Goal: Navigation & Orientation: Find specific page/section

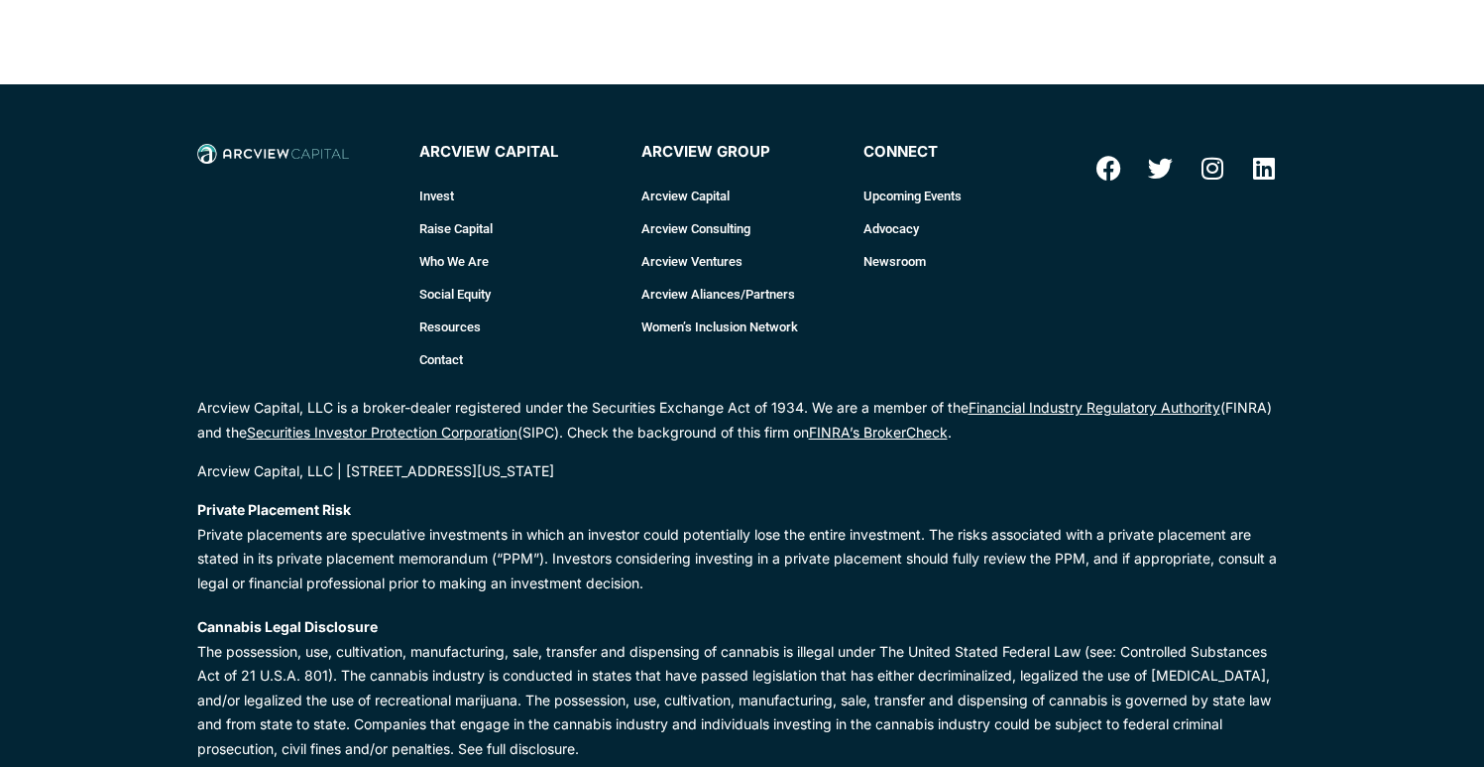
scroll to position [2875, 0]
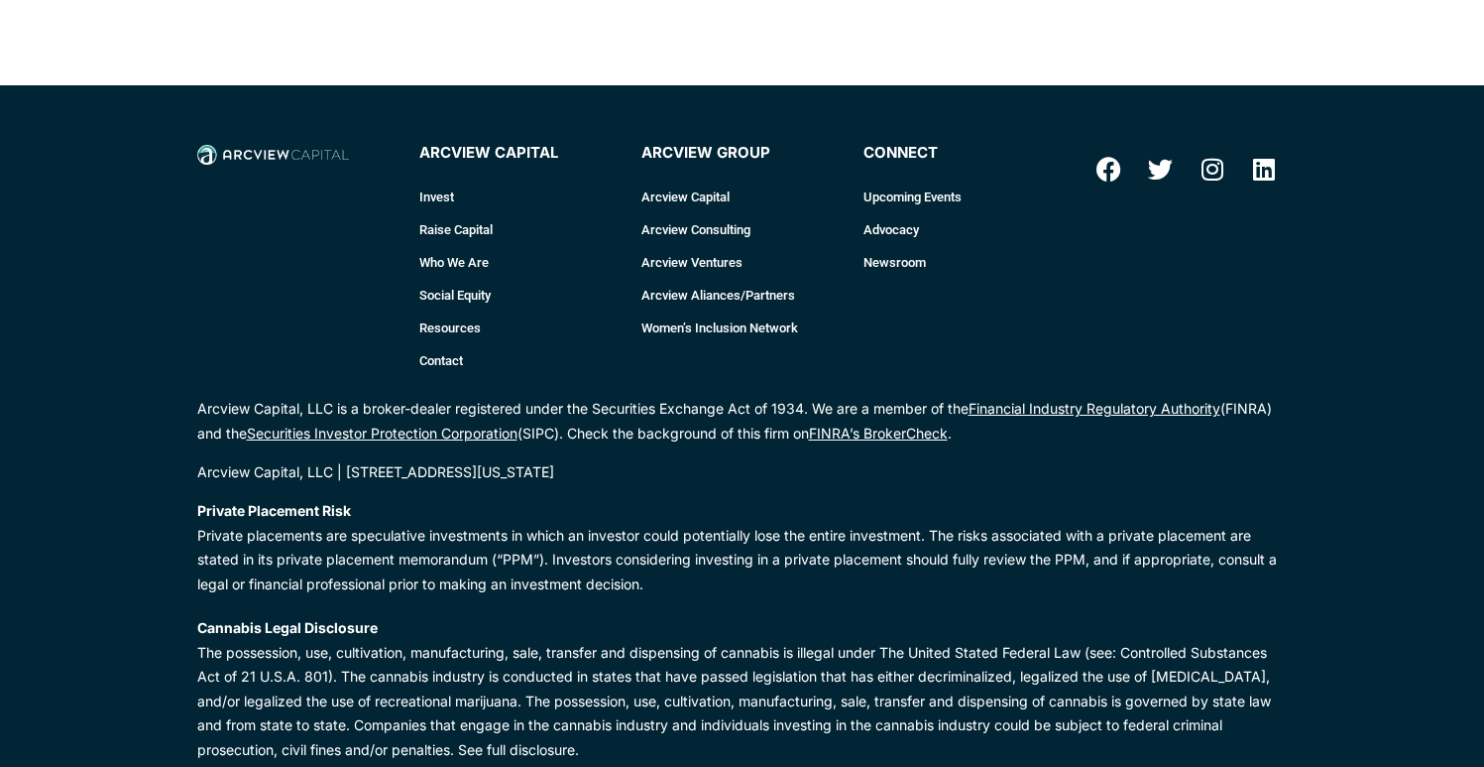
click at [450, 246] on link "Who We Are" at bounding box center [520, 262] width 202 height 33
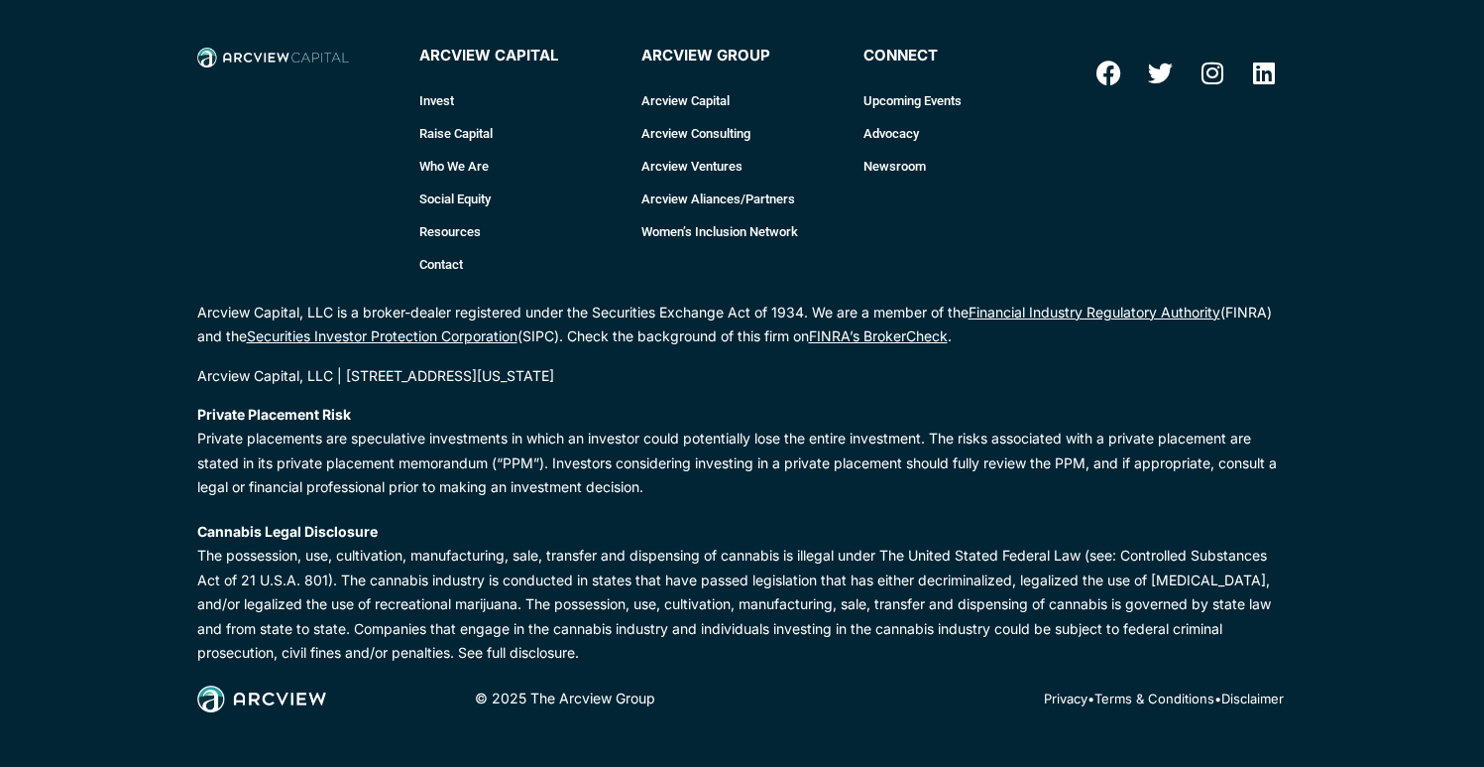
scroll to position [336, 0]
drag, startPoint x: 381, startPoint y: 442, endPoint x: 685, endPoint y: 445, distance: 304.4
click at [685, 445] on p "Private Placement Risk Private placements are speculative investments in which …" at bounding box center [742, 452] width 1091 height 97
drag, startPoint x: 567, startPoint y: 430, endPoint x: 845, endPoint y: 437, distance: 277.7
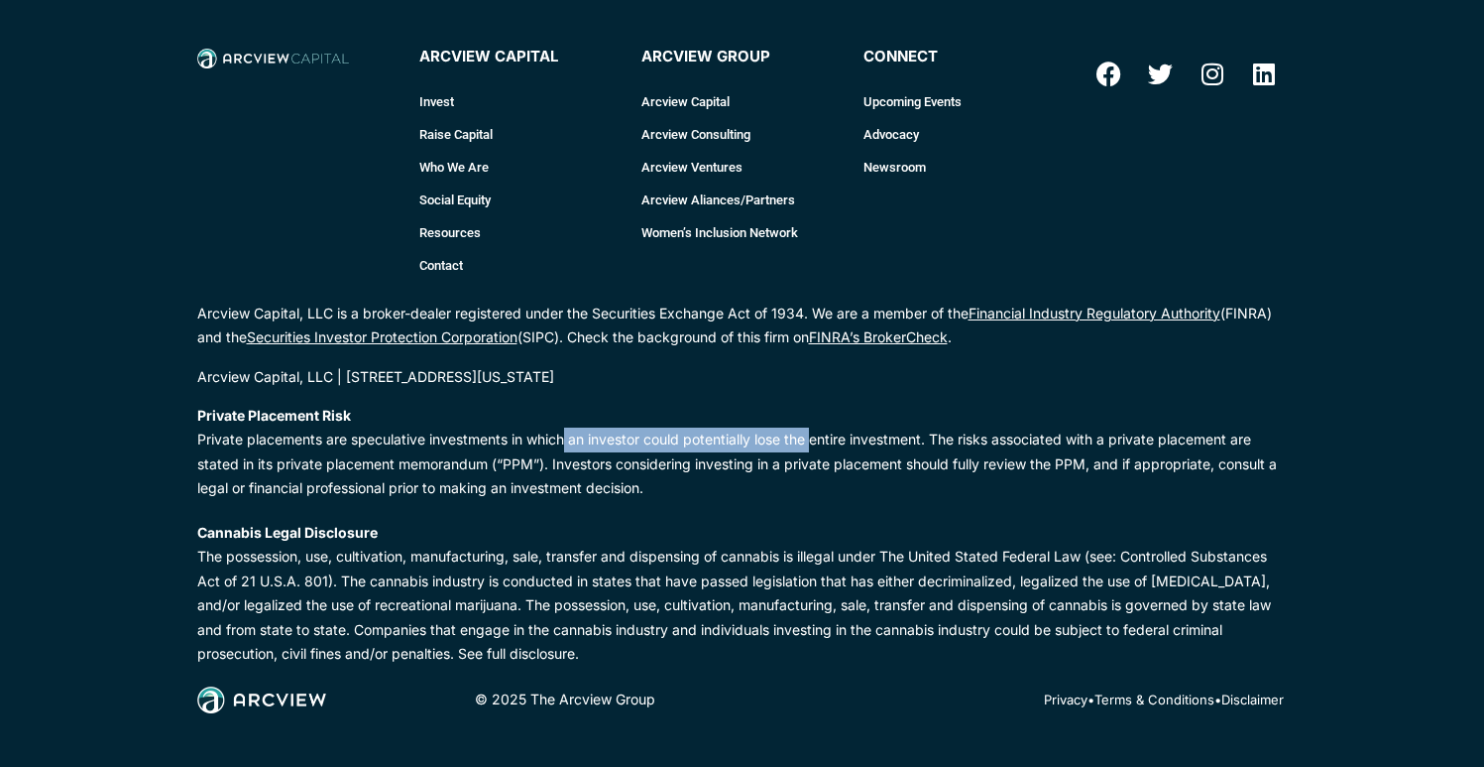
click at [845, 437] on p "Private Placement Risk Private placements are speculative investments in which …" at bounding box center [742, 452] width 1091 height 97
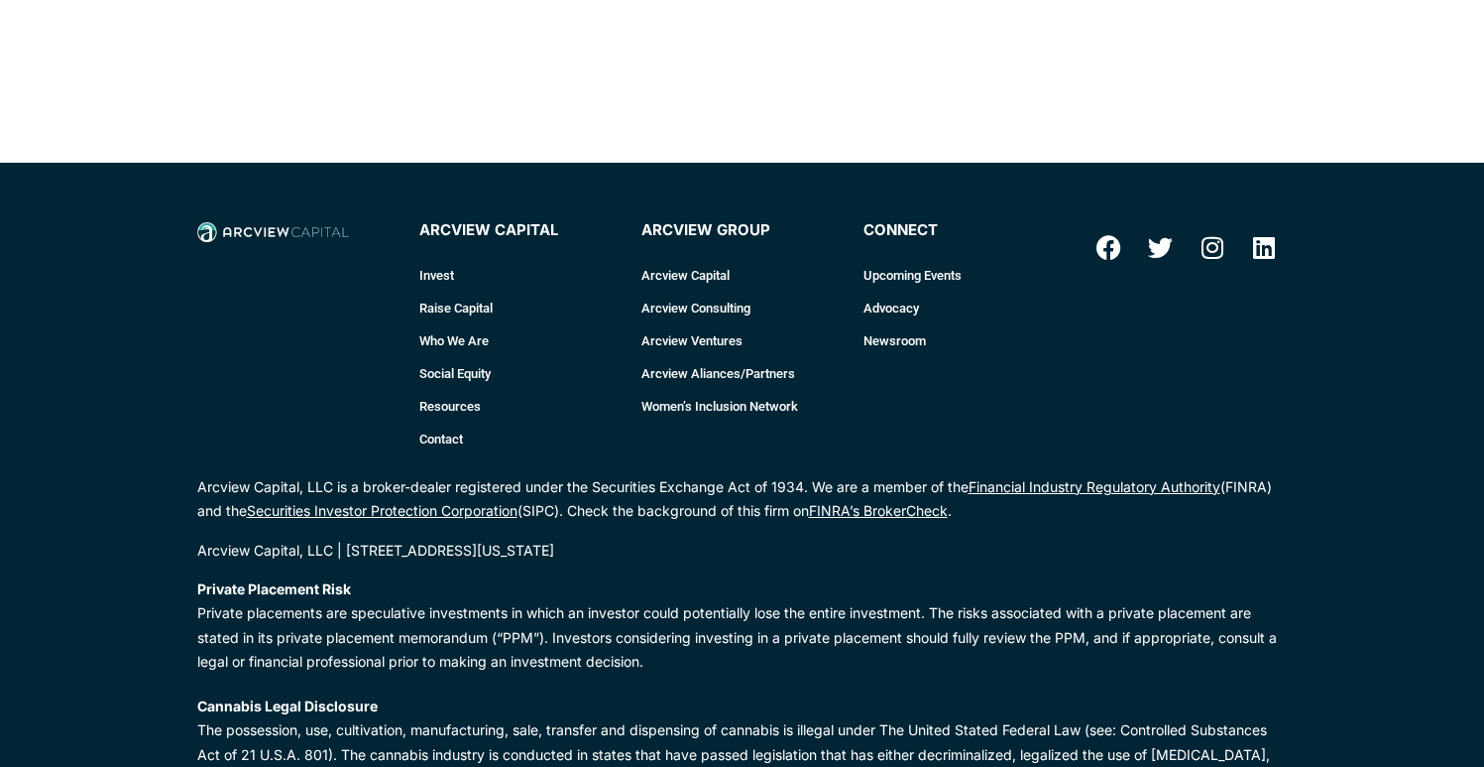
scroll to position [0, 0]
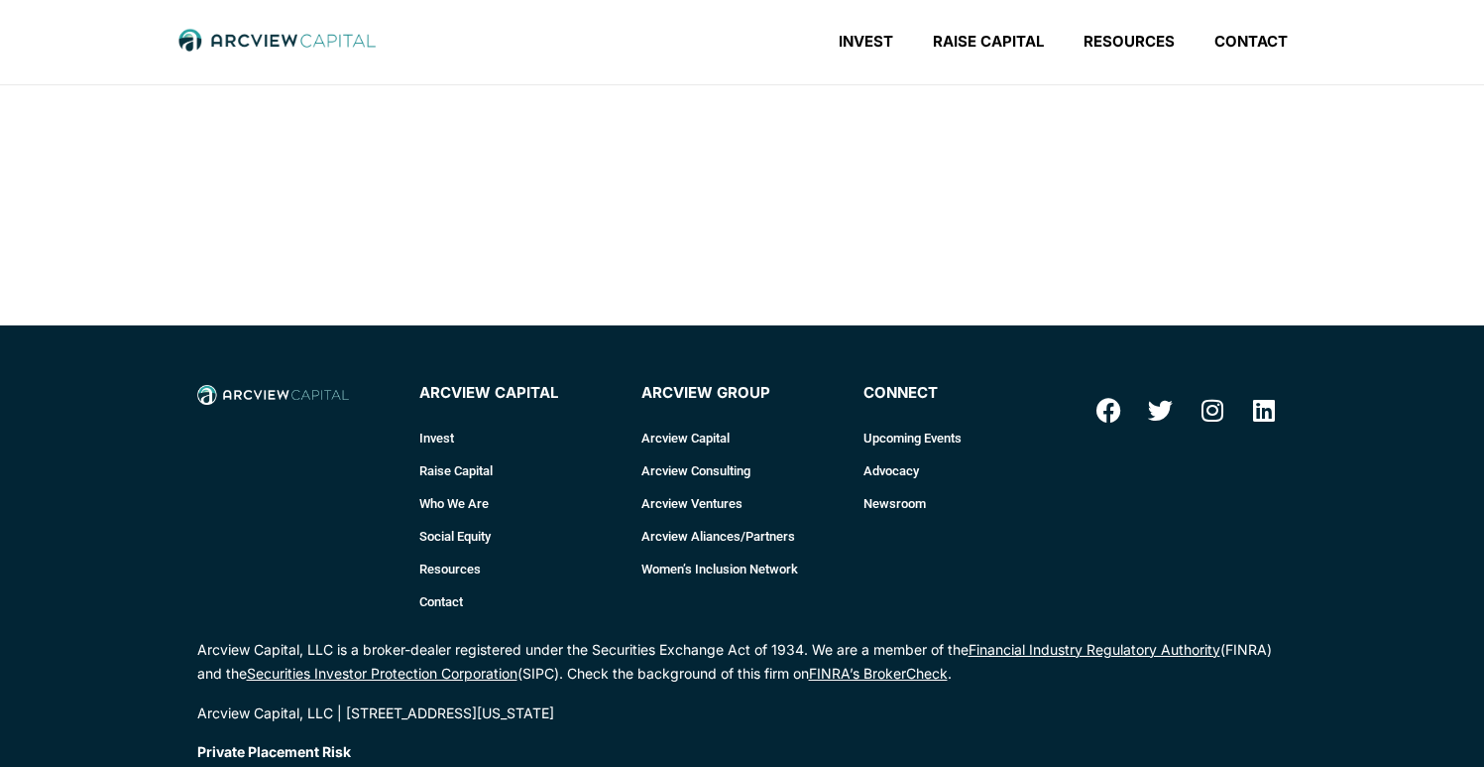
click at [445, 438] on link "Invest" at bounding box center [520, 437] width 202 height 33
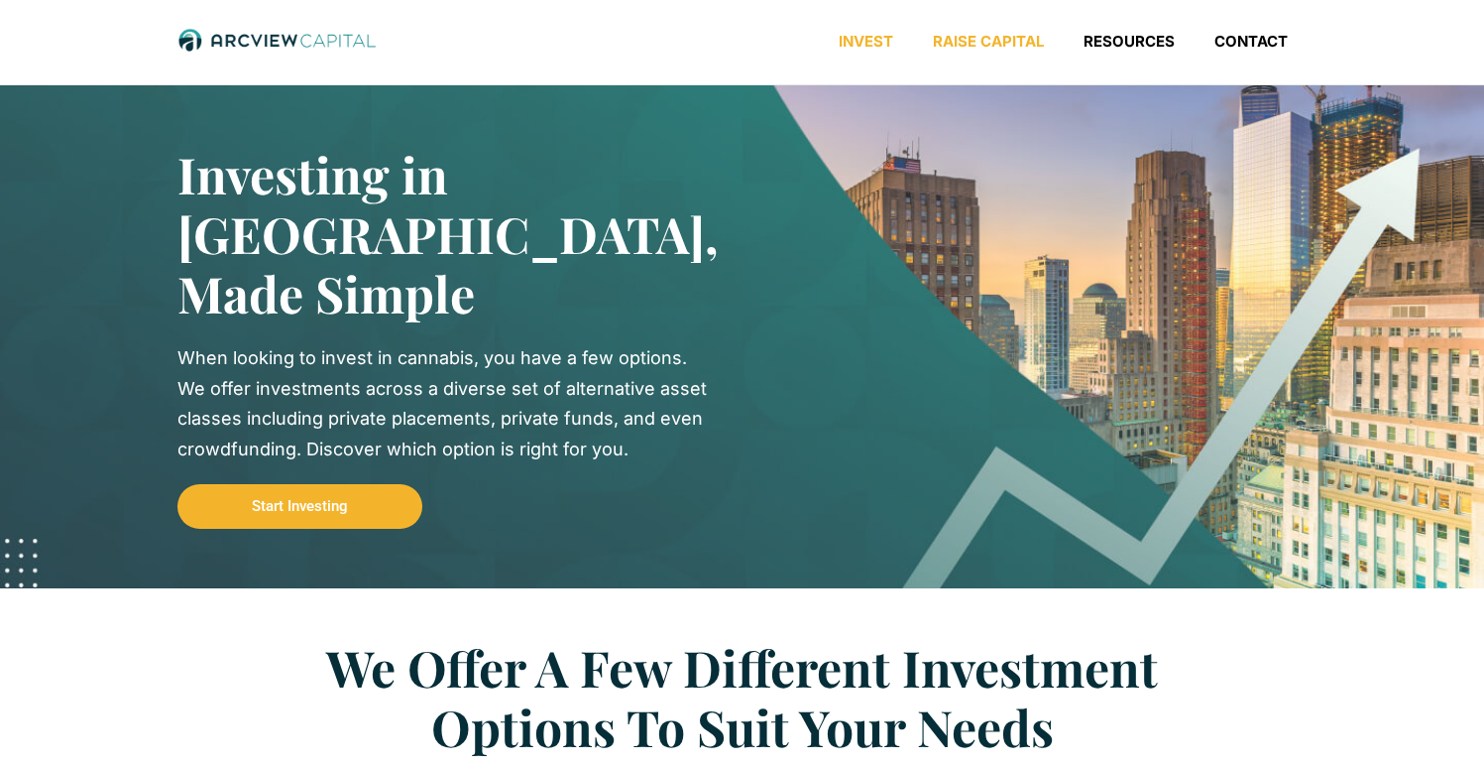
click at [983, 34] on link "Raise Capital" at bounding box center [988, 42] width 151 height 20
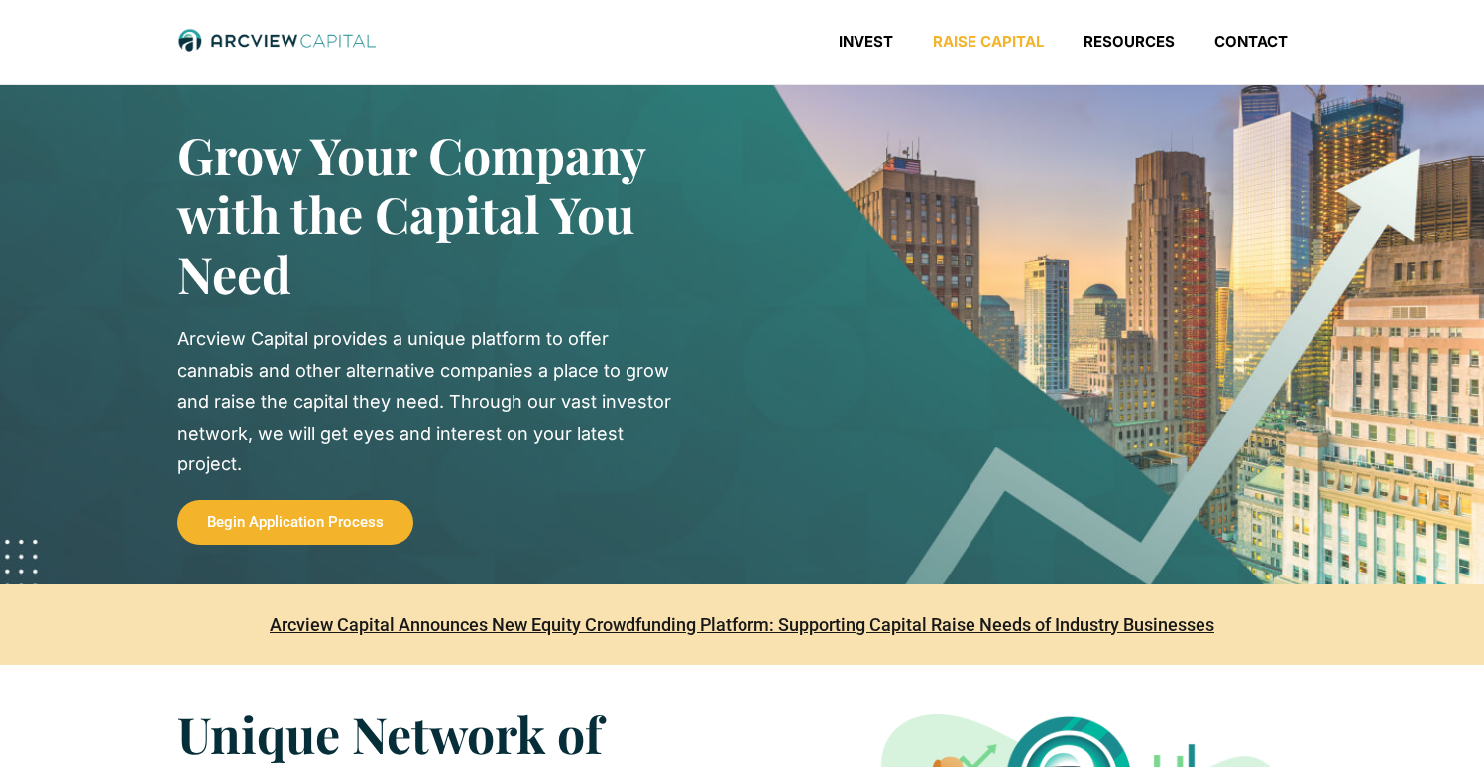
click at [293, 49] on img at bounding box center [276, 41] width 198 height 26
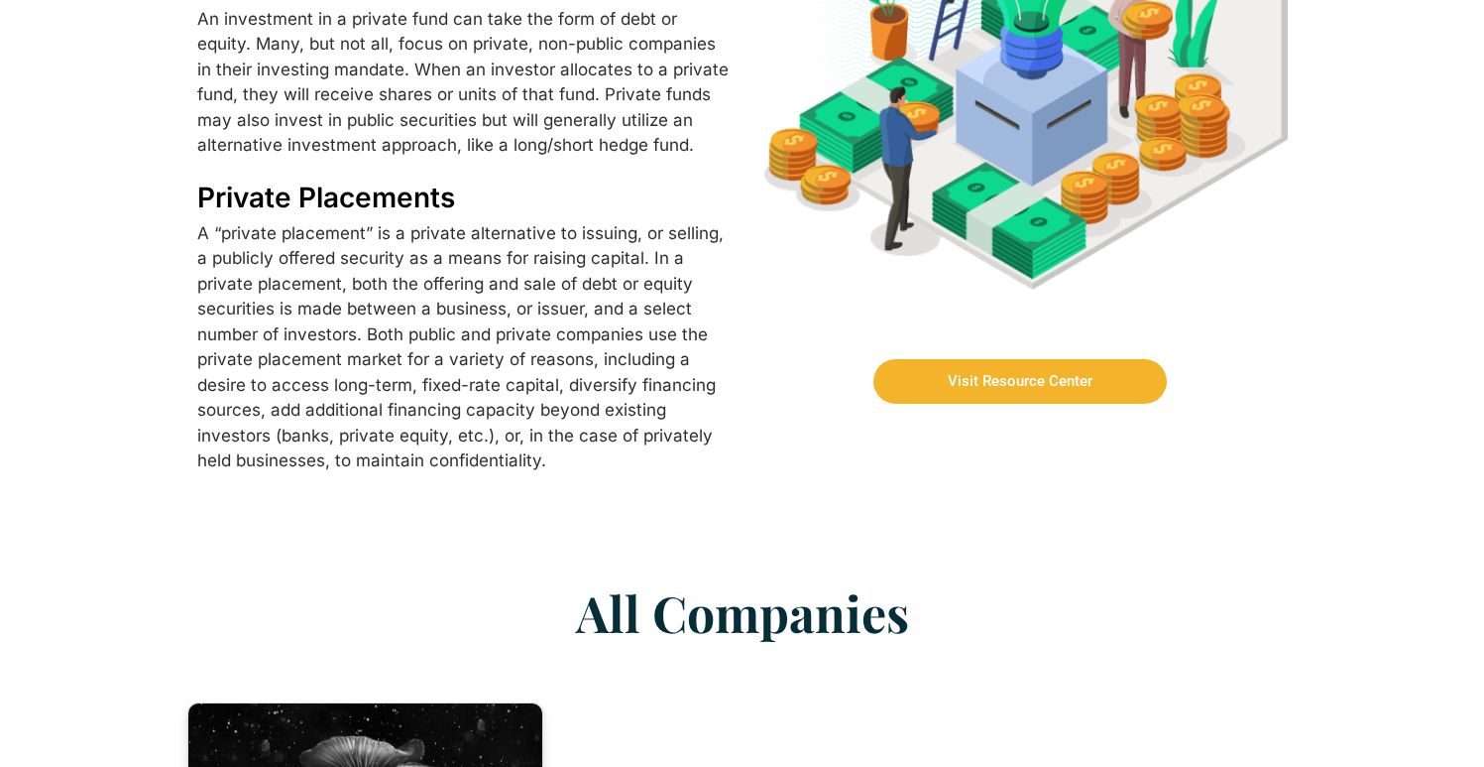
scroll to position [627, 0]
